Goal: Task Accomplishment & Management: Complete application form

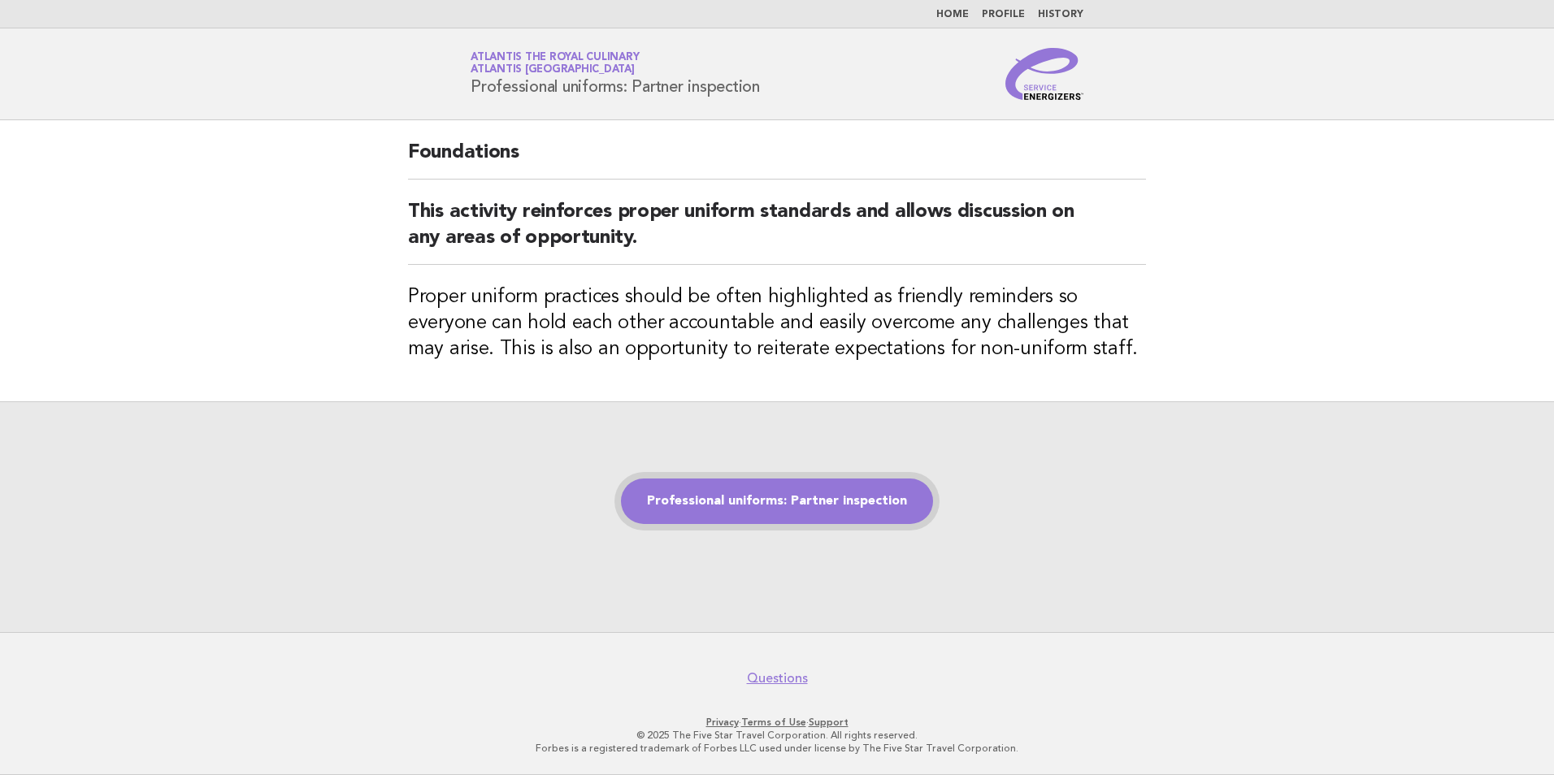
click at [736, 501] on link "Professional uniforms: Partner inspection" at bounding box center [777, 502] width 312 height 46
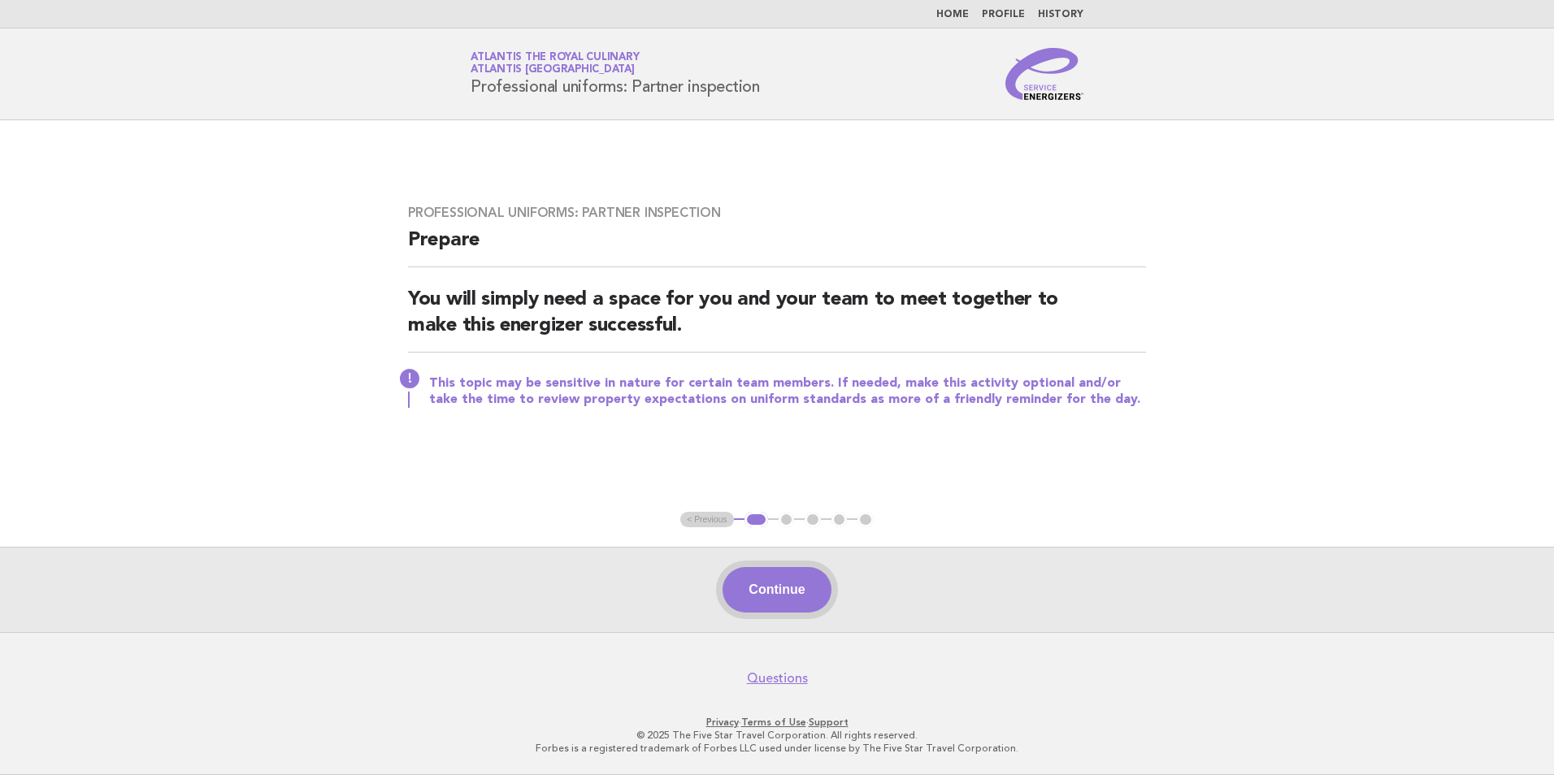
click at [760, 587] on button "Continue" at bounding box center [776, 590] width 108 height 46
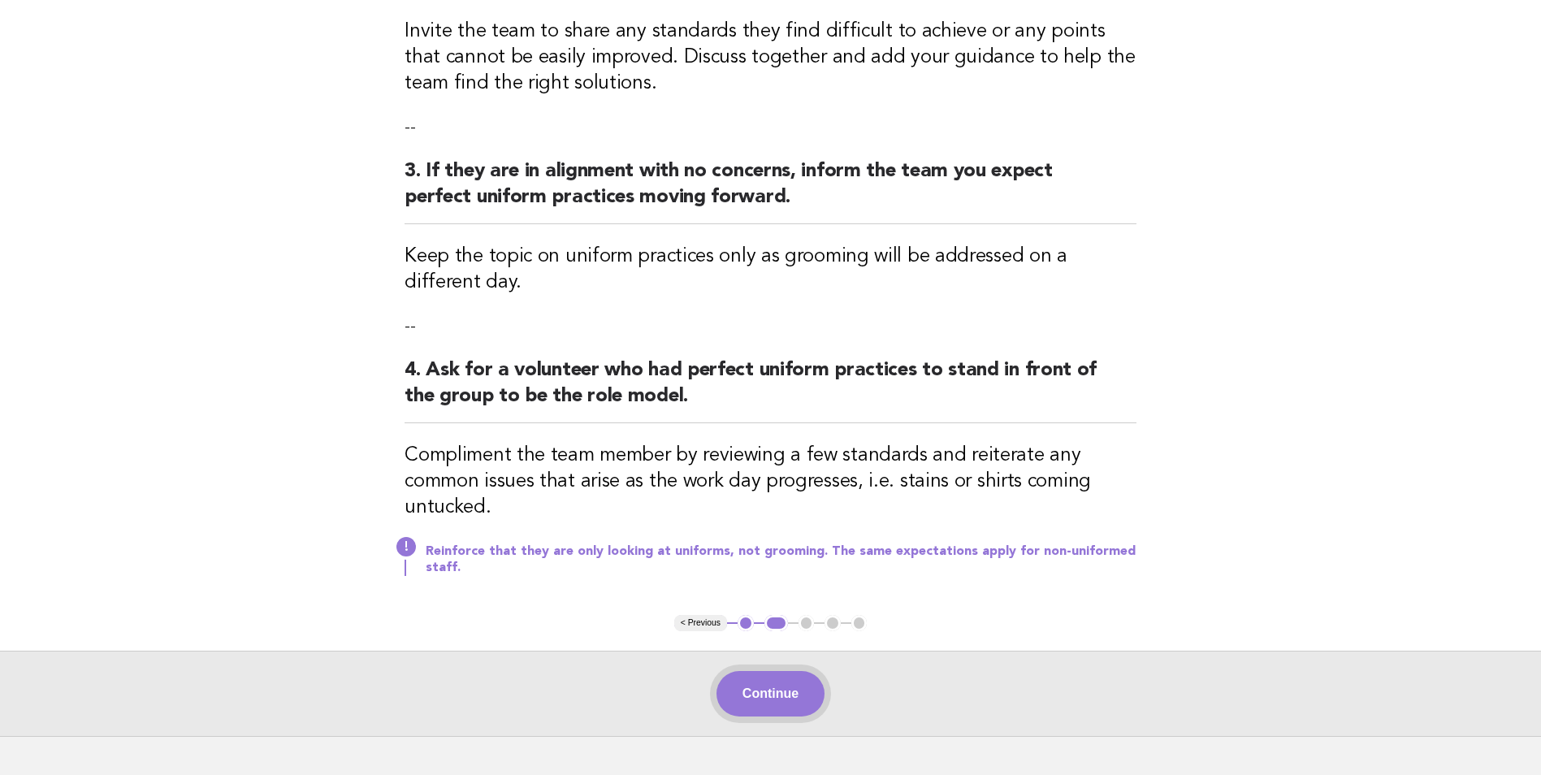
click at [804, 683] on button "Continue" at bounding box center [771, 694] width 108 height 46
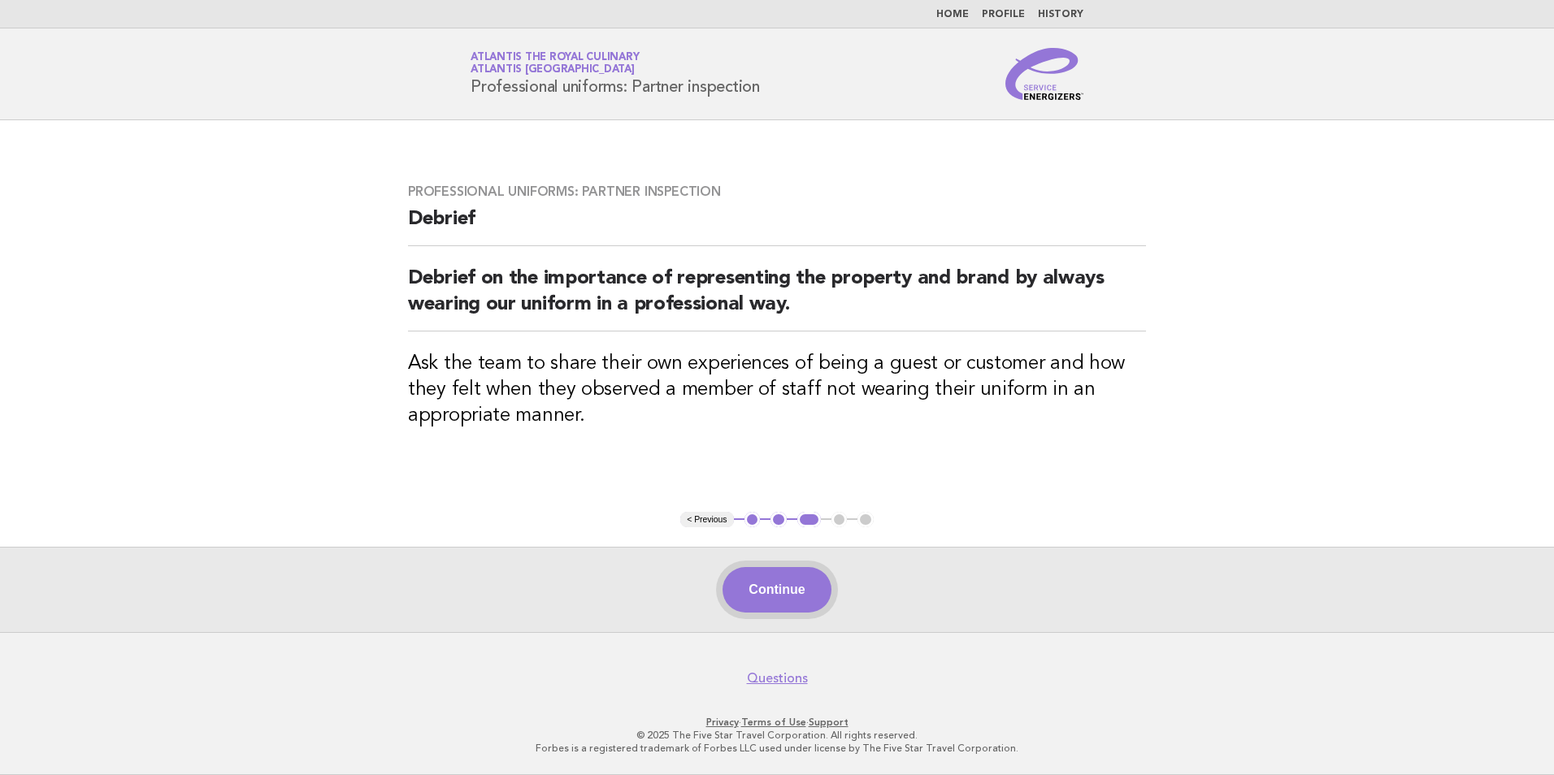
click at [779, 586] on button "Continue" at bounding box center [776, 590] width 108 height 46
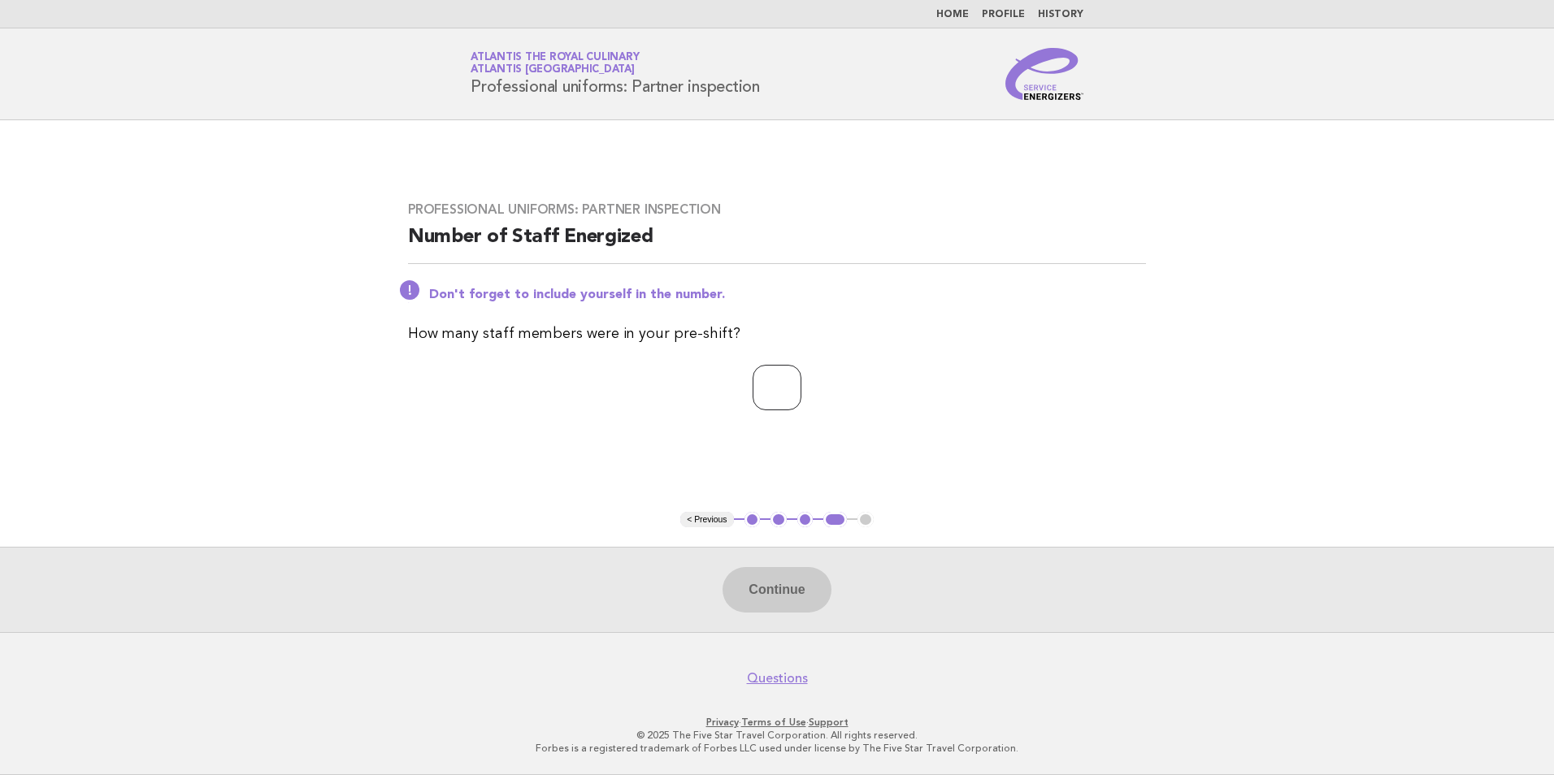
click at [758, 378] on input "number" at bounding box center [776, 388] width 49 height 46
type input "**"
click at [780, 593] on button "Continue" at bounding box center [776, 590] width 108 height 46
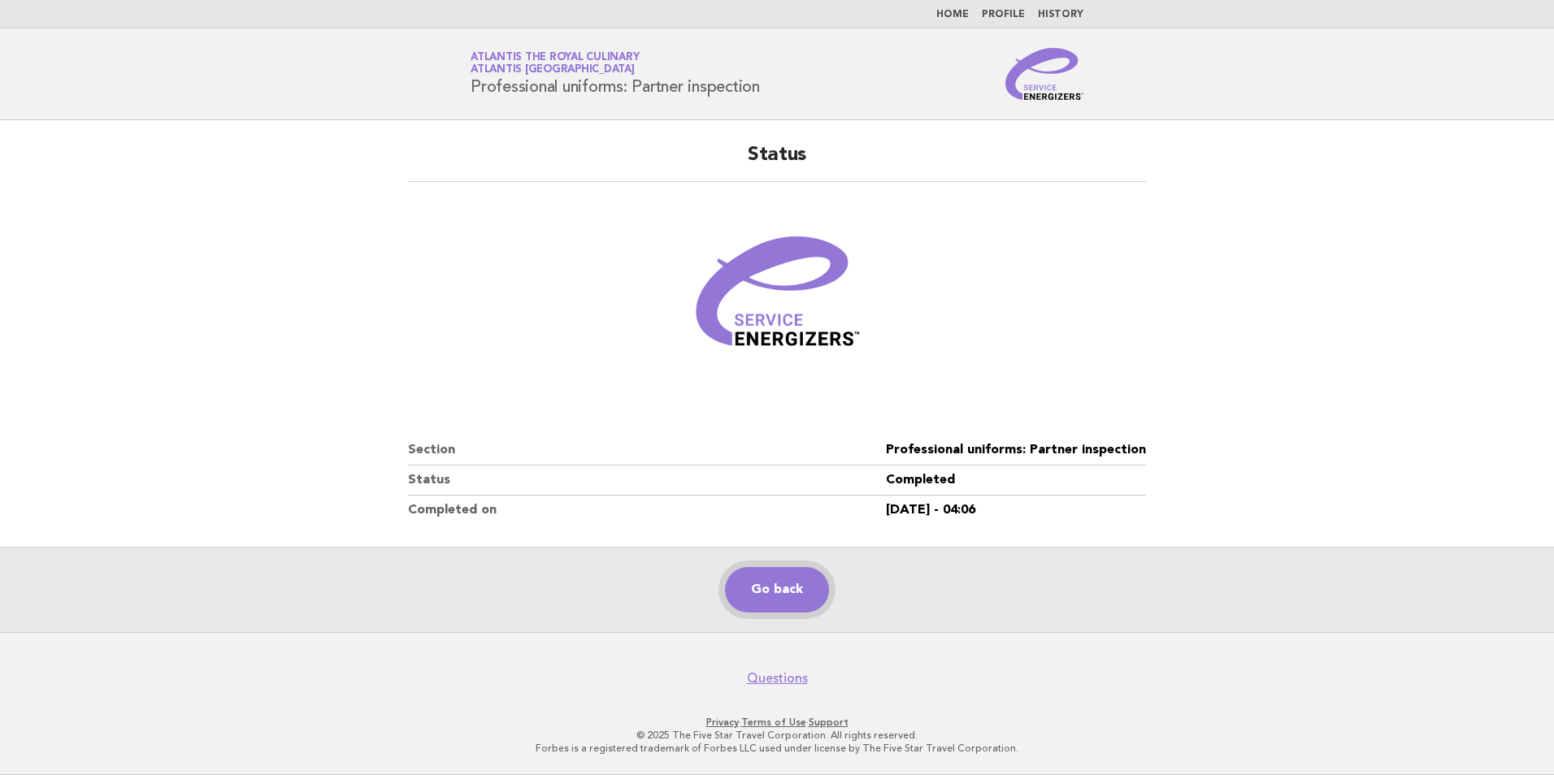
click at [785, 578] on link "Go back" at bounding box center [777, 590] width 104 height 46
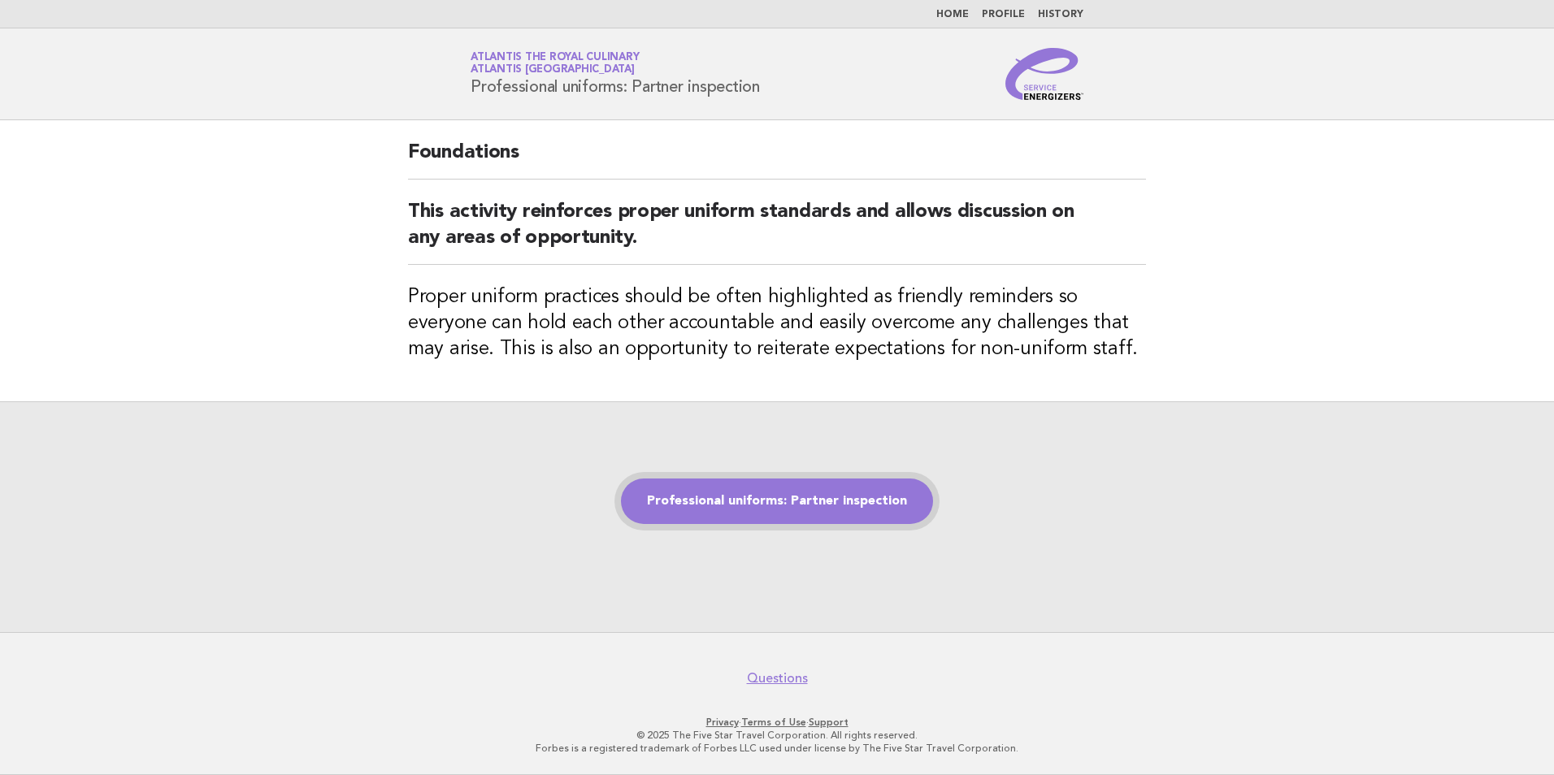
click at [837, 496] on link "Professional uniforms: Partner inspection" at bounding box center [777, 502] width 312 height 46
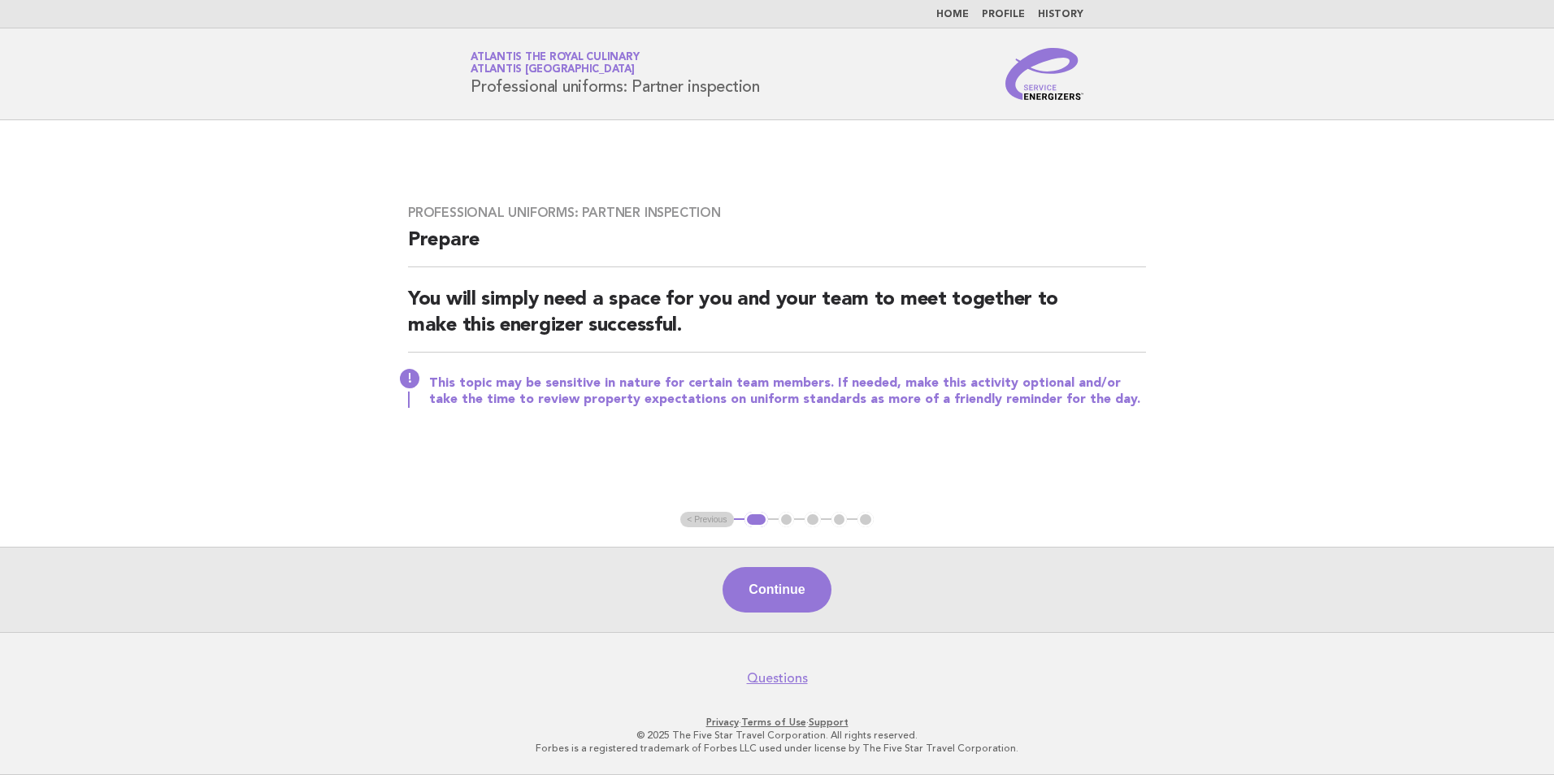
click at [717, 520] on ul "< Previous 1 2 3 4 5" at bounding box center [776, 520] width 193 height 16
click at [733, 605] on button "Continue" at bounding box center [776, 590] width 108 height 46
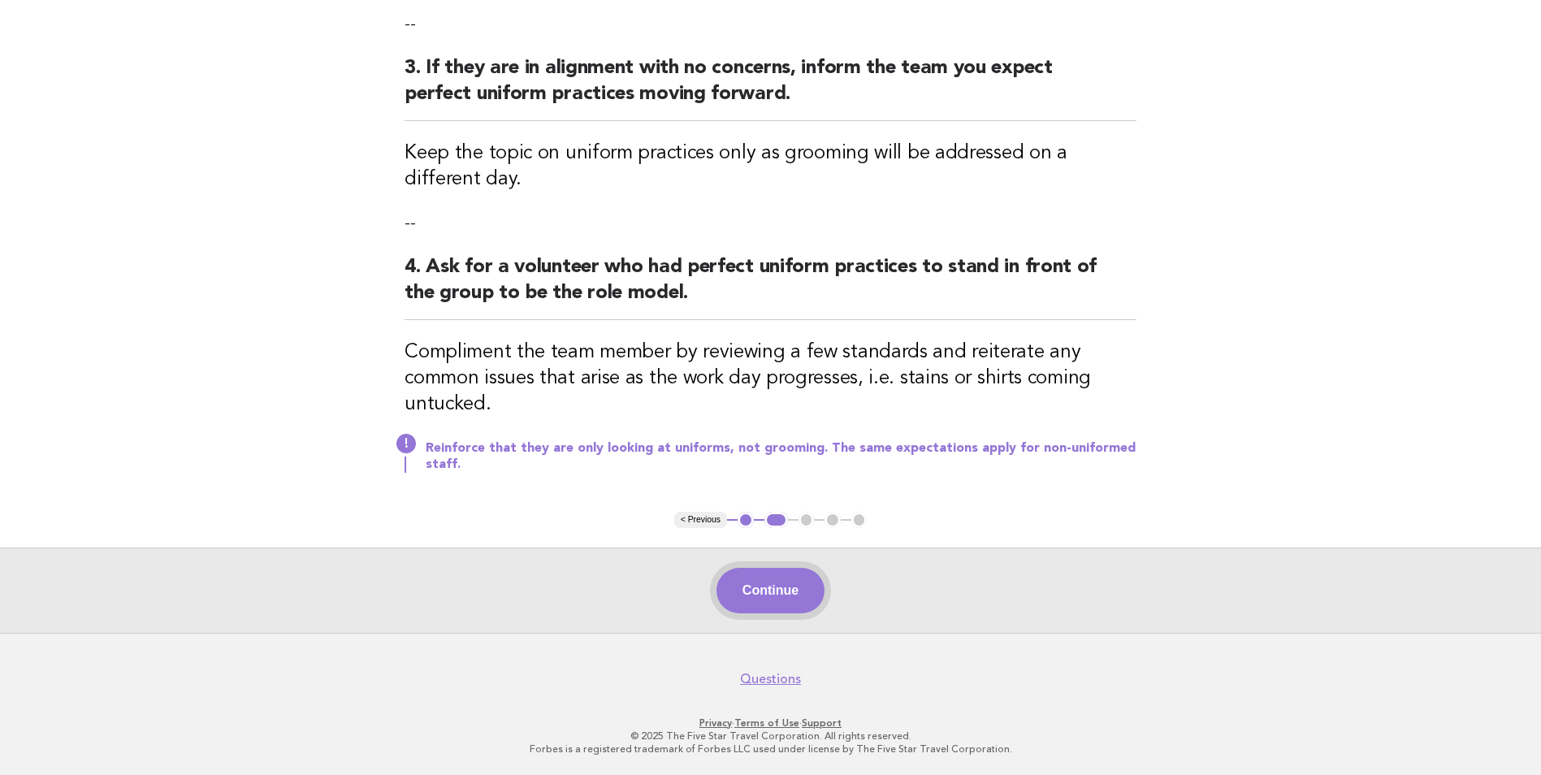
click at [756, 608] on button "Continue" at bounding box center [771, 591] width 108 height 46
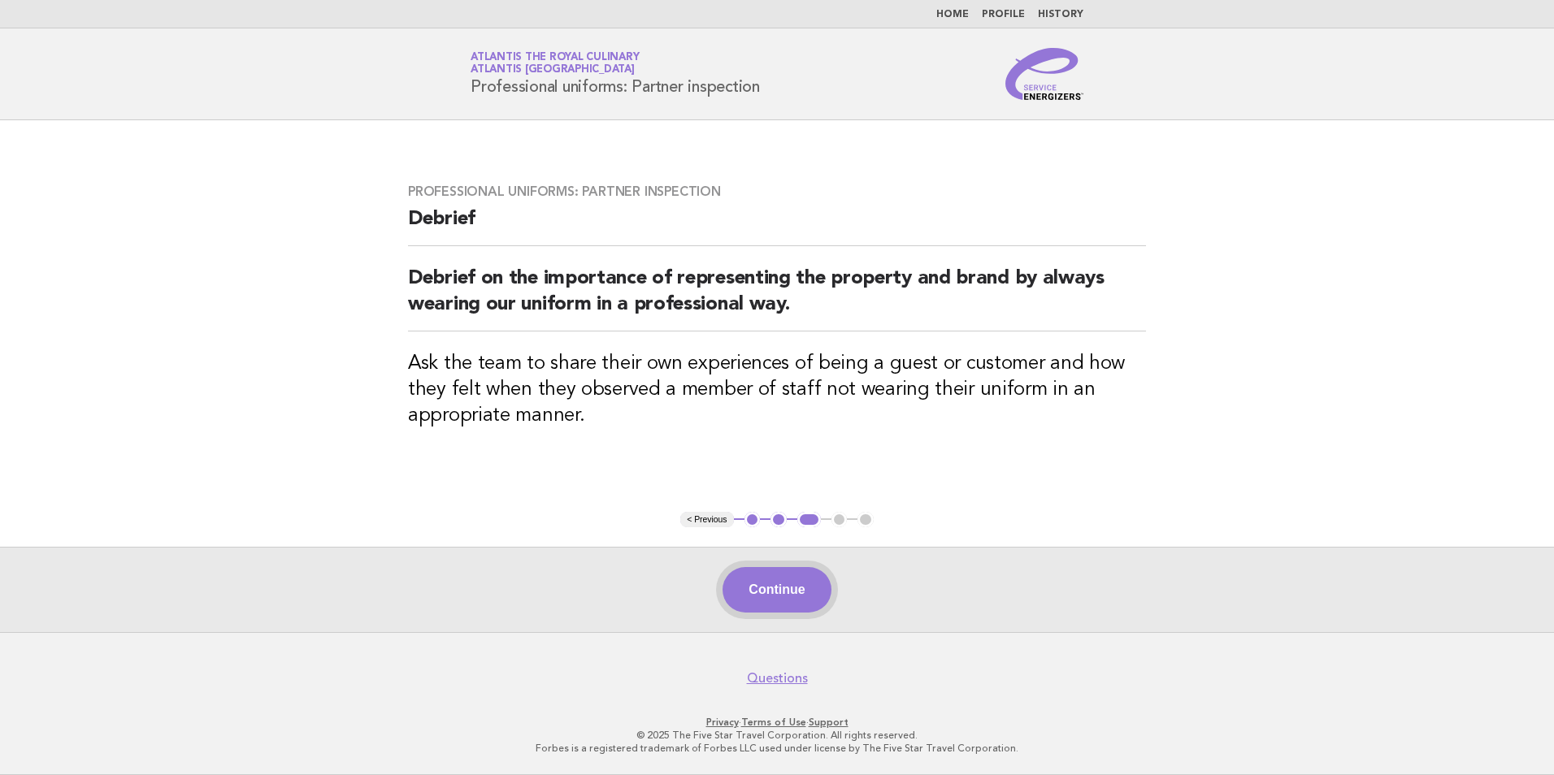
click at [783, 588] on button "Continue" at bounding box center [776, 590] width 108 height 46
